Goal: Information Seeking & Learning: Learn about a topic

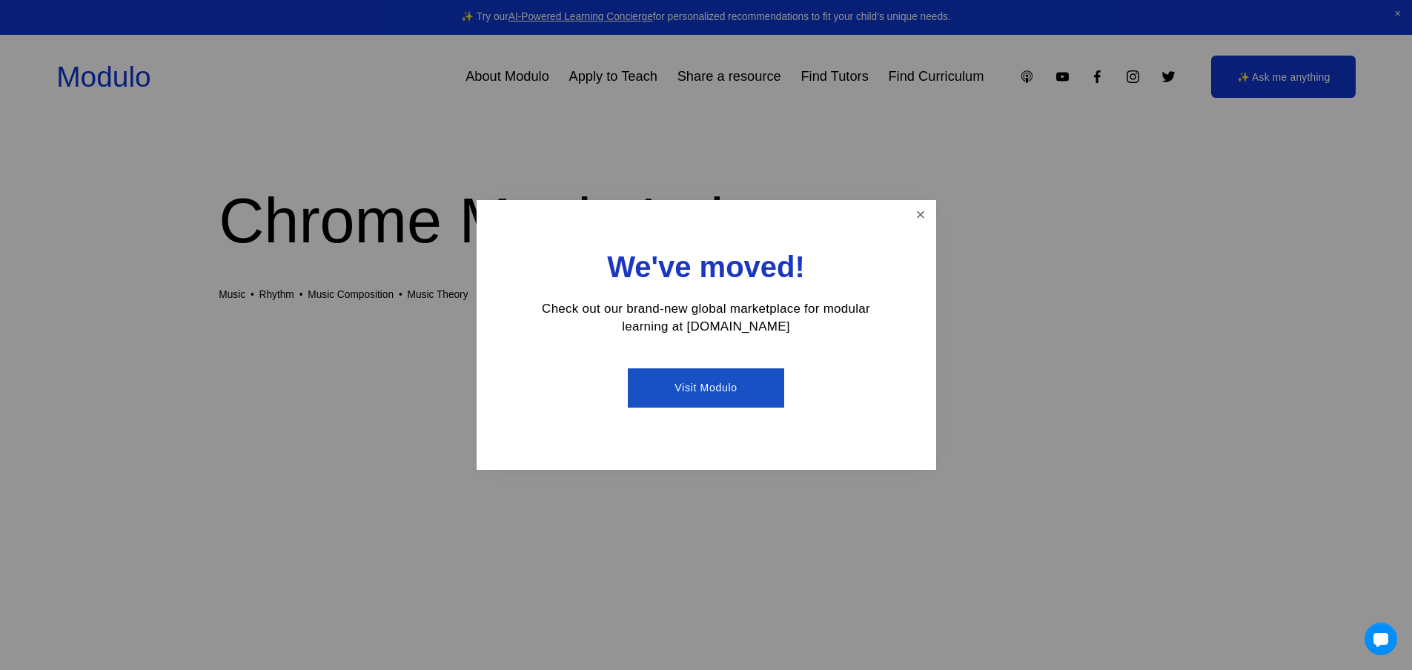
click at [904, 213] on div "We've moved! Check out our brand-new global marketplace for modular learning at…" at bounding box center [707, 335] width 460 height 271
click at [919, 218] on link "Close" at bounding box center [920, 215] width 26 height 26
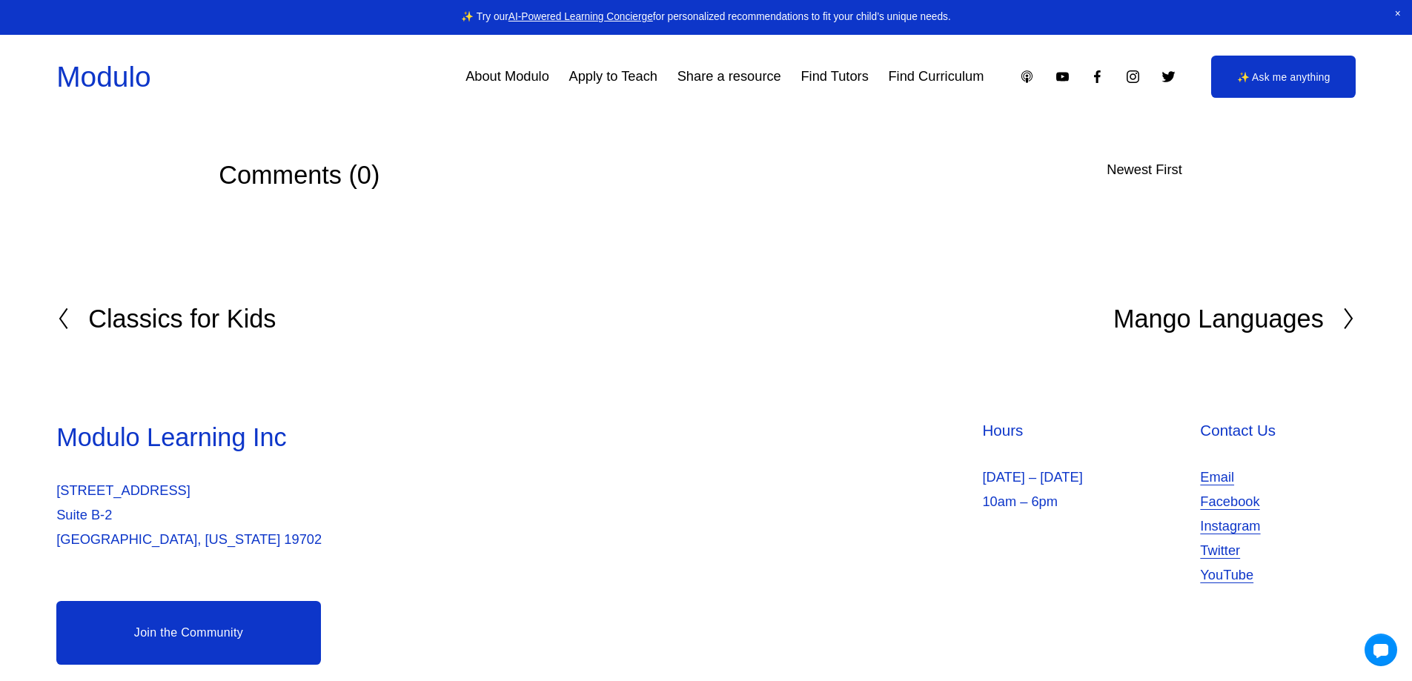
scroll to position [3563, 0]
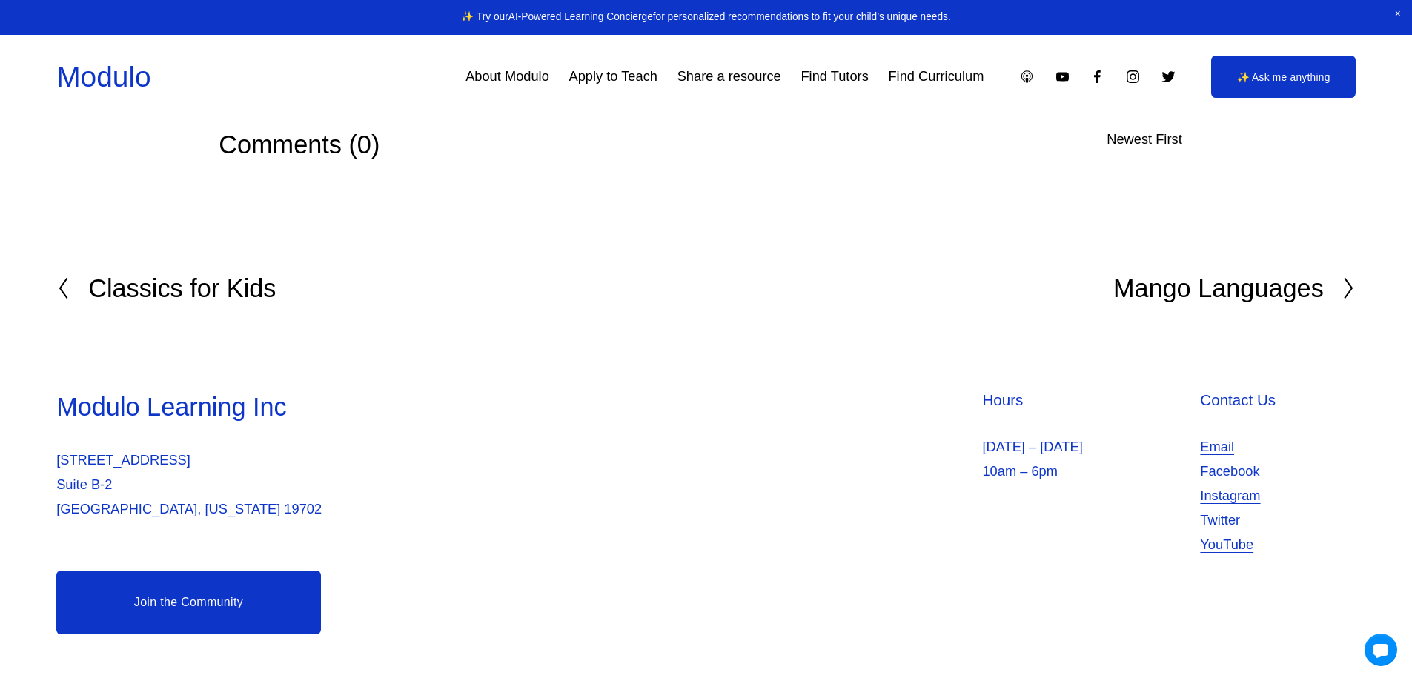
click at [221, 294] on h2 "Classics for Kids" at bounding box center [182, 288] width 188 height 25
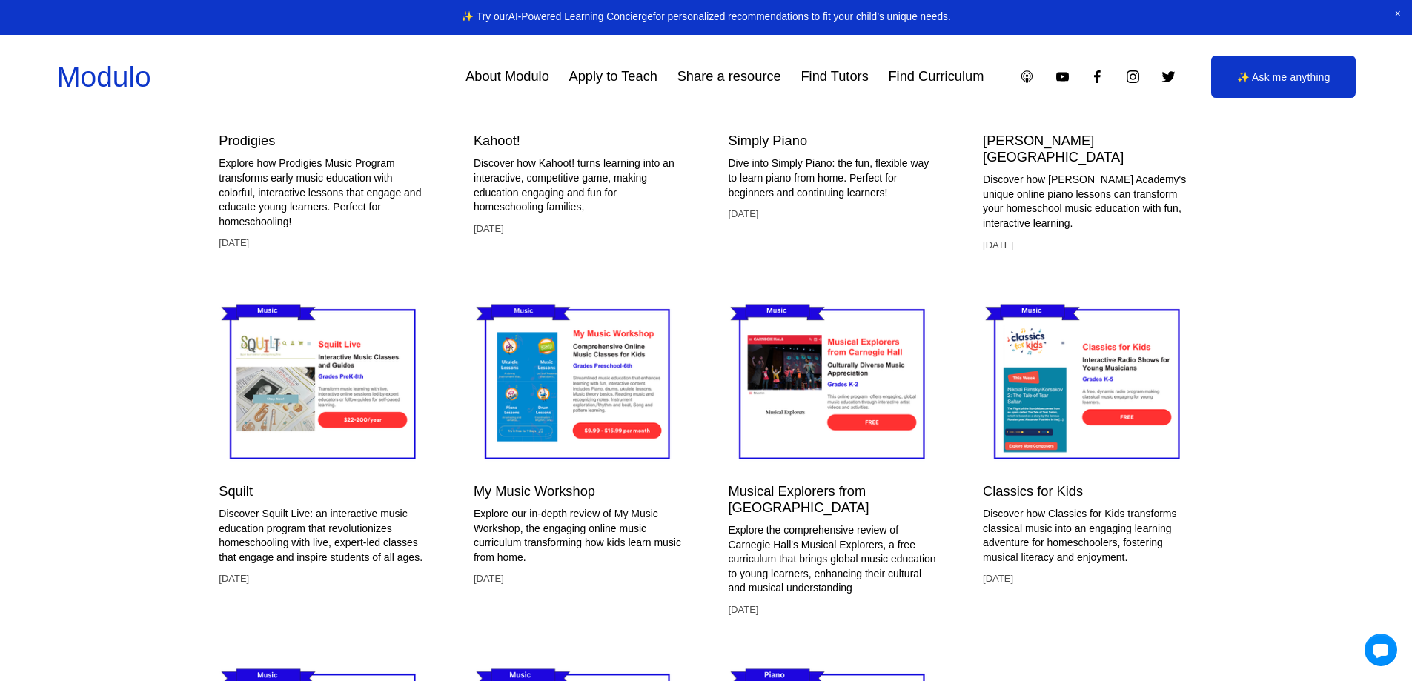
scroll to position [2224, 0]
